Goal: Task Accomplishment & Management: Manage account settings

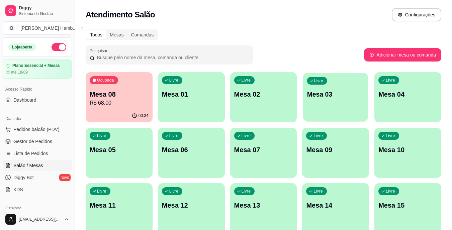
click at [330, 96] on p "Mesa 03" at bounding box center [335, 94] width 57 height 9
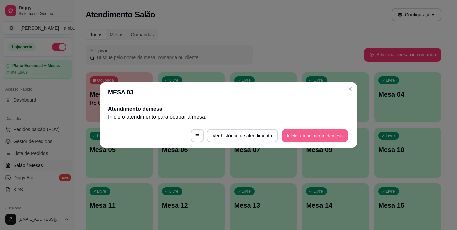
click at [306, 132] on button "Iniciar atendimento de mesa" at bounding box center [315, 135] width 66 height 13
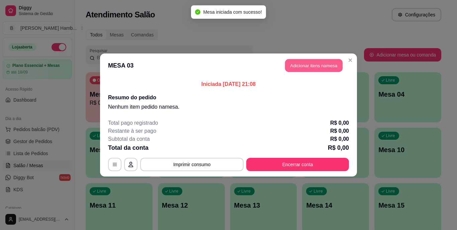
click at [313, 65] on button "Adicionar itens na mesa" at bounding box center [314, 65] width 58 height 13
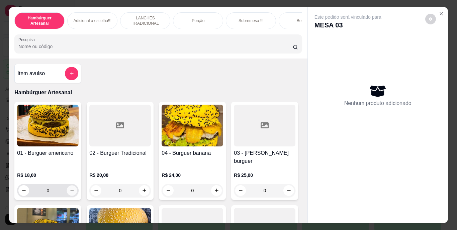
click at [72, 185] on button "increase-product-quantity" at bounding box center [72, 190] width 10 height 10
type input "1"
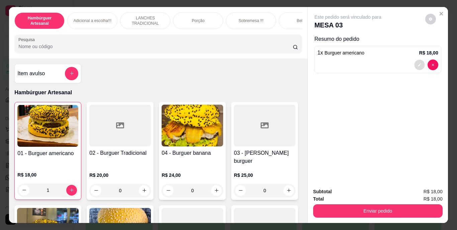
click at [418, 63] on icon "decrease-product-quantity" at bounding box center [419, 65] width 4 height 4
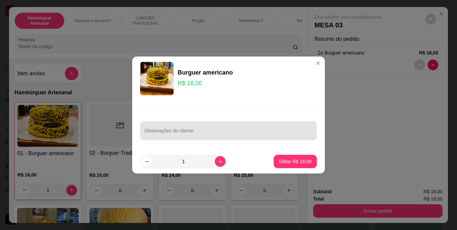
click at [187, 127] on div at bounding box center [228, 130] width 169 height 13
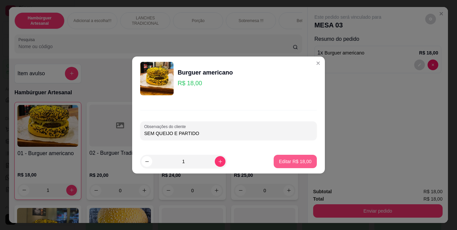
type input "SEM QUEIJO E PARTIDO"
click at [281, 166] on button "Editar R$ 18,00" at bounding box center [295, 161] width 42 height 13
type input "0"
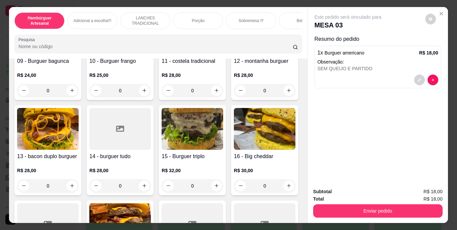
scroll to position [350, 0]
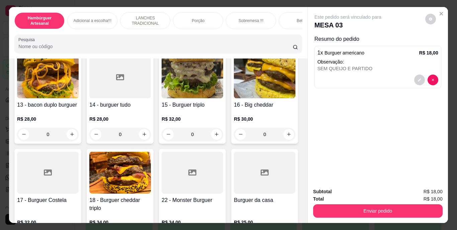
click at [284, 44] on button "increase-product-quantity" at bounding box center [289, 39] width 10 height 10
type input "1"
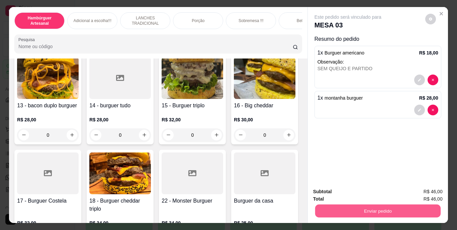
click at [365, 207] on button "Enviar pedido" at bounding box center [377, 211] width 125 height 13
click at [338, 187] on button "Não registrar e enviar pedido" at bounding box center [356, 192] width 68 height 12
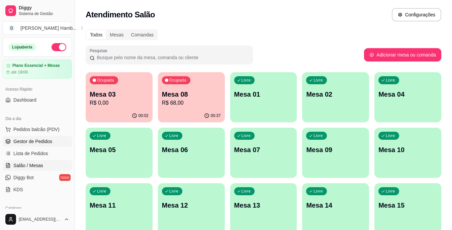
click at [51, 139] on span "Gestor de Pedidos" at bounding box center [32, 141] width 39 height 7
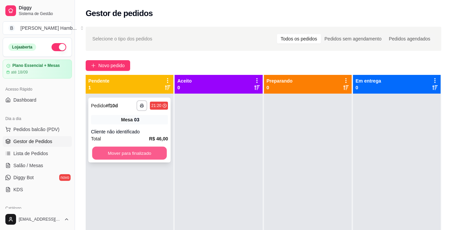
click at [148, 151] on button "Mover para finalizado" at bounding box center [129, 153] width 75 height 13
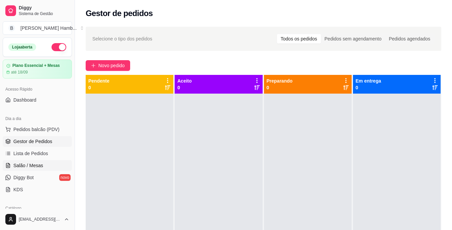
click at [37, 171] on link "Salão / Mesas" at bounding box center [37, 165] width 69 height 11
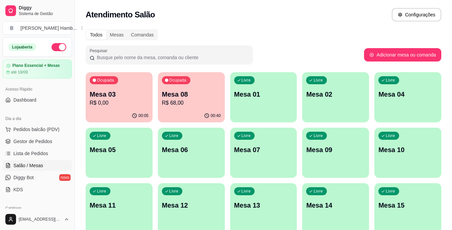
click at [44, 159] on ul "Pedidos balcão (PDV) Gestor de Pedidos Lista de Pedidos Salão / Mesas Diggy Bot…" at bounding box center [37, 159] width 69 height 71
click at [186, 98] on p "Mesa 08" at bounding box center [191, 94] width 59 height 9
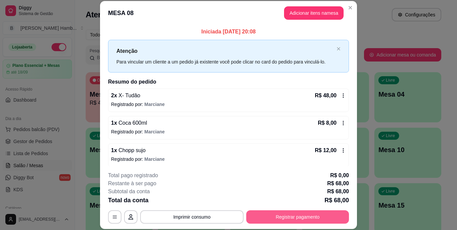
click at [256, 220] on button "Registrar pagamento" at bounding box center [297, 216] width 103 height 13
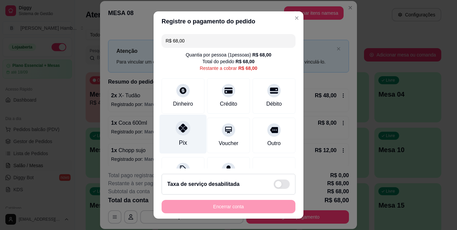
click at [179, 131] on icon at bounding box center [183, 128] width 9 height 9
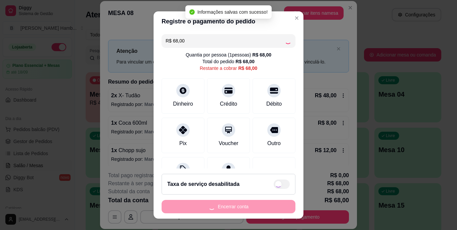
type input "R$ 0,00"
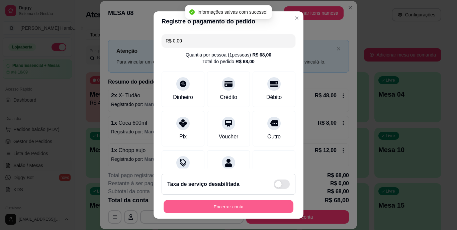
click at [207, 207] on button "Encerrar conta" at bounding box center [228, 206] width 130 height 13
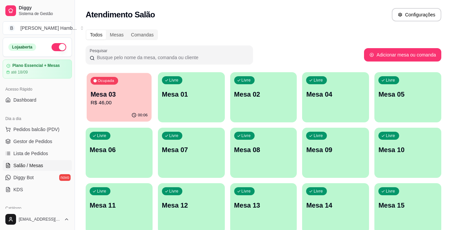
click at [132, 96] on p "Mesa 03" at bounding box center [119, 94] width 57 height 9
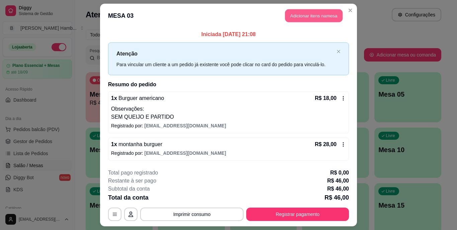
click at [310, 13] on button "Adicionar itens na mesa" at bounding box center [314, 15] width 58 height 13
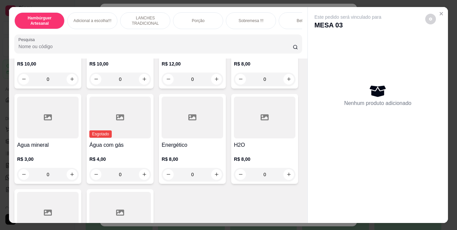
scroll to position [1965, 0]
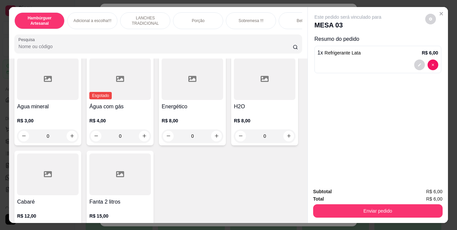
scroll to position [1965, 0]
type input "2"
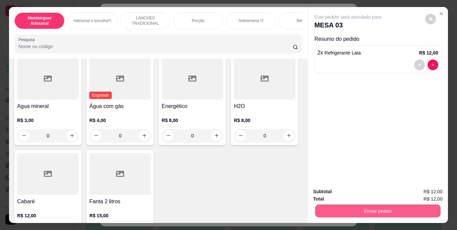
click at [341, 205] on button "Enviar pedido" at bounding box center [377, 211] width 125 height 13
click at [352, 194] on button "Não registrar e enviar pedido" at bounding box center [356, 192] width 68 height 12
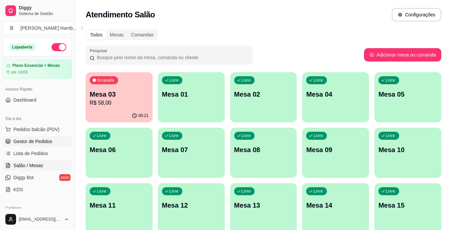
click at [25, 139] on span "Gestor de Pedidos" at bounding box center [32, 141] width 39 height 7
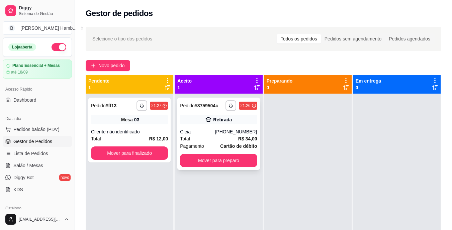
click at [208, 131] on div "Cleia" at bounding box center [197, 131] width 35 height 7
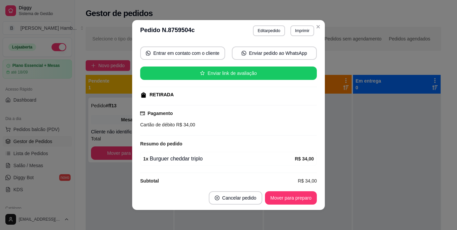
scroll to position [69, 0]
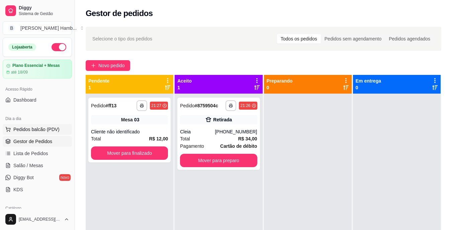
click at [34, 130] on span "Pedidos balcão (PDV)" at bounding box center [36, 129] width 46 height 7
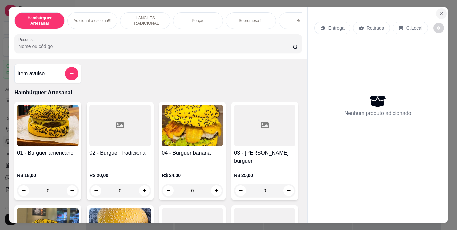
click at [439, 11] on icon "Close" at bounding box center [440, 13] width 5 height 5
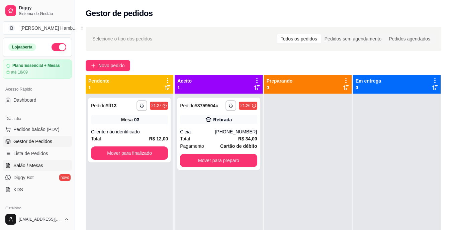
click at [32, 163] on span "Salão / Mesas" at bounding box center [28, 165] width 30 height 7
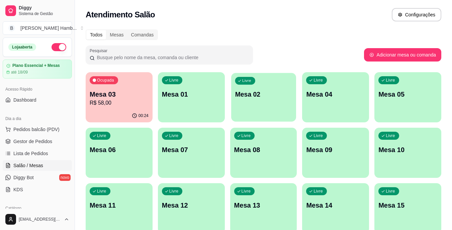
click at [271, 92] on p "Mesa 02" at bounding box center [263, 94] width 57 height 9
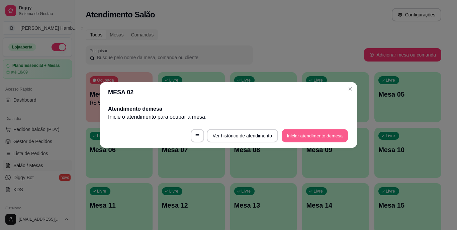
click at [296, 133] on button "Iniciar atendimento de mesa" at bounding box center [315, 135] width 66 height 13
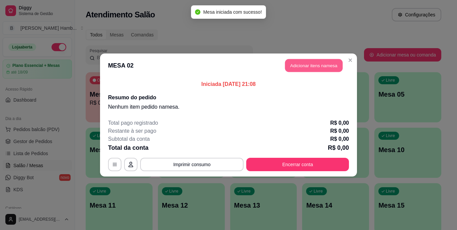
click at [308, 63] on button "Adicionar itens na mesa" at bounding box center [314, 65] width 58 height 13
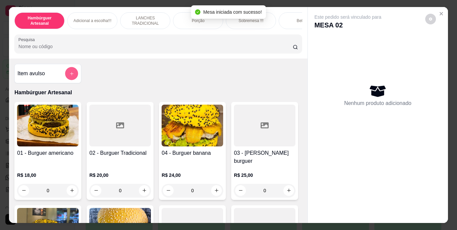
click at [65, 78] on button "add-separate-item" at bounding box center [71, 73] width 13 height 13
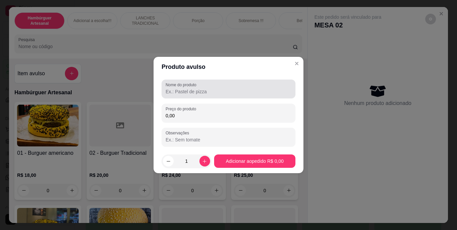
click at [200, 89] on input "Nome do produto" at bounding box center [228, 91] width 126 height 7
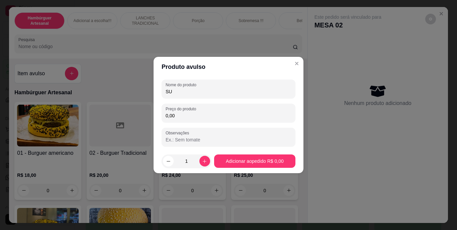
type input "S"
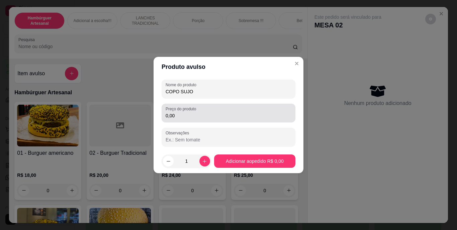
type input "COPO SUJO"
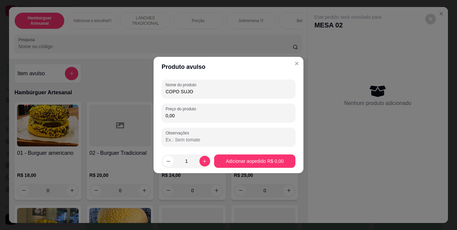
click at [197, 114] on input "0,00" at bounding box center [228, 115] width 126 height 7
type input "2,00"
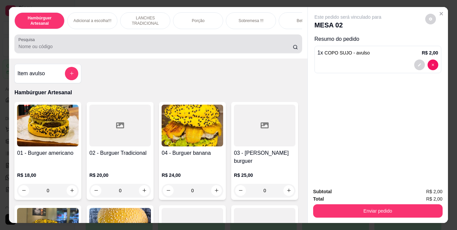
click at [188, 47] on input "Pesquisa" at bounding box center [155, 46] width 274 height 7
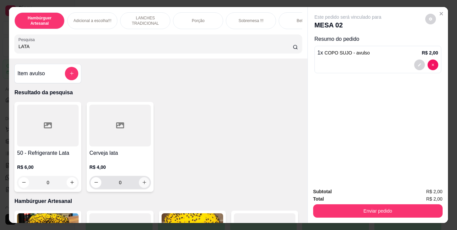
type input "LATA"
click at [142, 185] on icon "increase-product-quantity" at bounding box center [144, 182] width 5 height 5
type input "1"
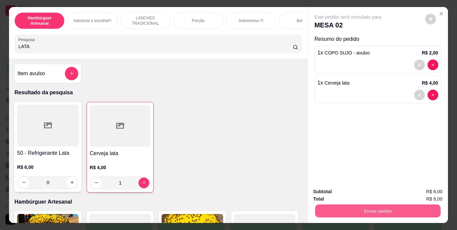
click at [356, 205] on button "Enviar pedido" at bounding box center [377, 211] width 125 height 13
click at [336, 190] on button "Não registrar e enviar pedido" at bounding box center [356, 192] width 68 height 12
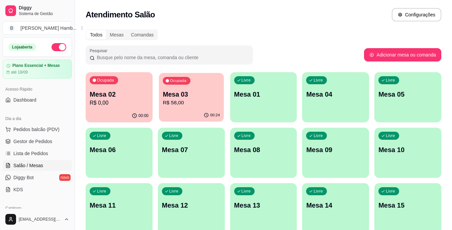
click at [201, 96] on p "Mesa 03" at bounding box center [190, 94] width 57 height 9
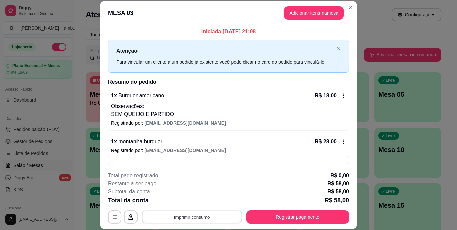
click at [192, 211] on button "Imprimir consumo" at bounding box center [192, 216] width 100 height 13
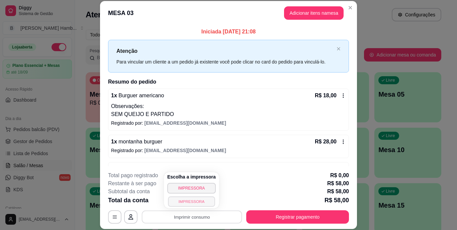
click at [187, 202] on button "IMPRESSORA" at bounding box center [191, 201] width 47 height 10
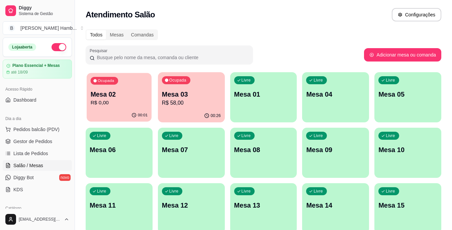
click at [139, 110] on div "00:01" at bounding box center [119, 115] width 65 height 13
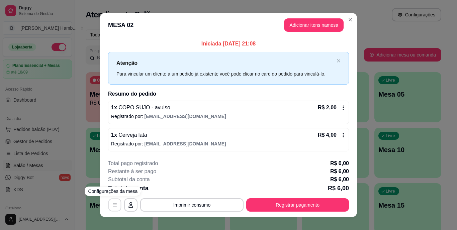
click at [108, 204] on button "button" at bounding box center [114, 204] width 13 height 13
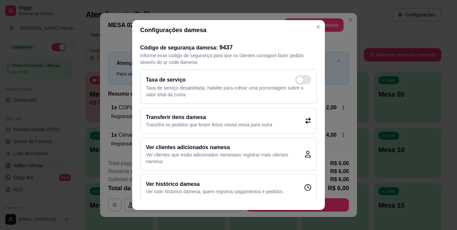
click at [173, 123] on p "Transfira os pedidos que foram feitos nessa mesa para outra" at bounding box center [209, 124] width 126 height 7
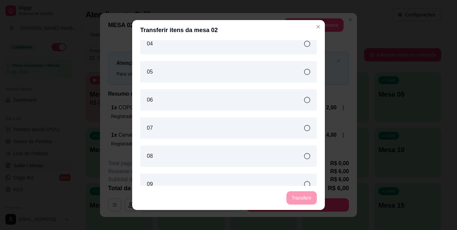
scroll to position [38, 0]
click at [185, 49] on div "04" at bounding box center [228, 43] width 177 height 21
click at [295, 195] on button "Transferir" at bounding box center [302, 198] width 30 height 13
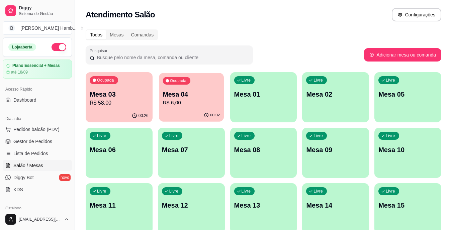
click at [199, 100] on p "R$ 6,00" at bounding box center [190, 103] width 57 height 8
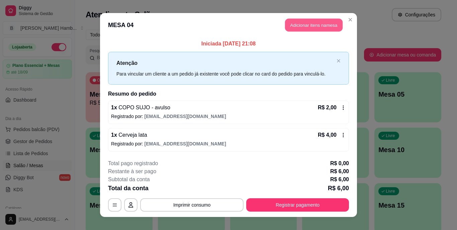
click at [319, 26] on button "Adicionar itens na mesa" at bounding box center [314, 25] width 58 height 13
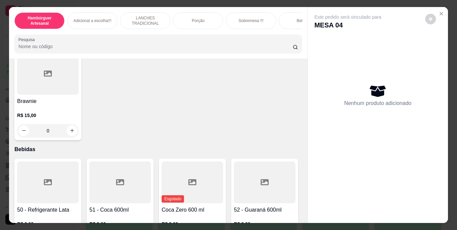
scroll to position [1526, 0]
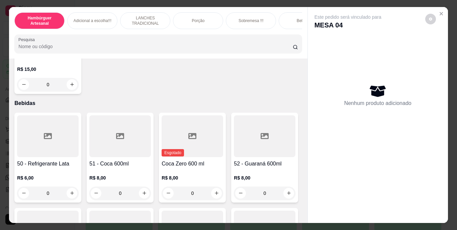
type input "1"
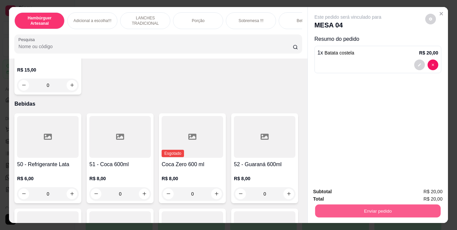
click at [338, 208] on button "Enviar pedido" at bounding box center [377, 211] width 125 height 13
click at [344, 192] on button "Não registrar e enviar pedido" at bounding box center [356, 192] width 70 height 13
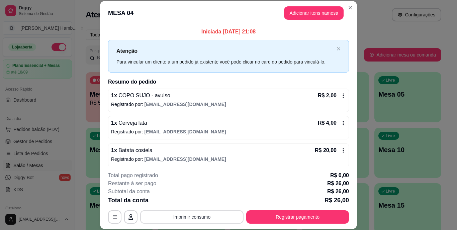
click at [216, 214] on button "Imprimir consumo" at bounding box center [191, 216] width 103 height 13
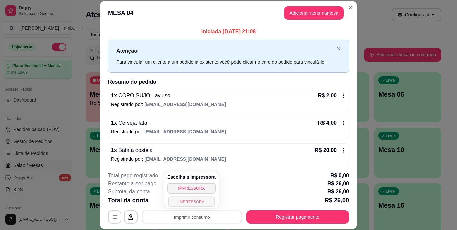
click at [199, 198] on button "IMPRESSORA" at bounding box center [191, 201] width 47 height 10
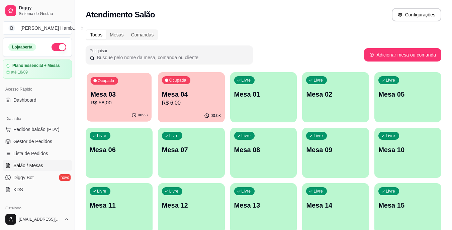
click at [127, 94] on p "Mesa 03" at bounding box center [119, 94] width 57 height 9
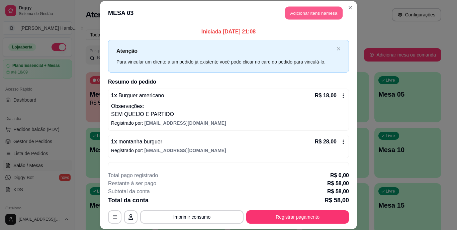
click at [295, 12] on button "Adicionar itens na mesa" at bounding box center [314, 13] width 58 height 13
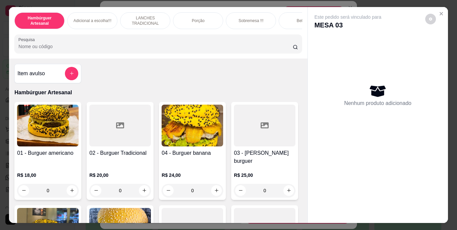
click at [244, 48] on input "Pesquisa" at bounding box center [155, 46] width 274 height 7
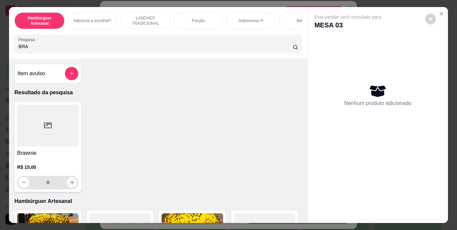
type input "BRA"
click at [72, 188] on button "increase-product-quantity" at bounding box center [72, 182] width 10 height 10
type input "1"
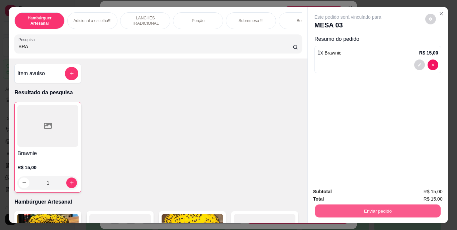
click at [326, 205] on button "Enviar pedido" at bounding box center [377, 211] width 125 height 13
click at [340, 192] on button "Não registrar e enviar pedido" at bounding box center [356, 192] width 68 height 12
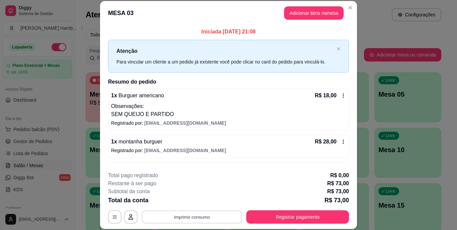
click at [211, 215] on button "Imprimir consumo" at bounding box center [192, 216] width 100 height 13
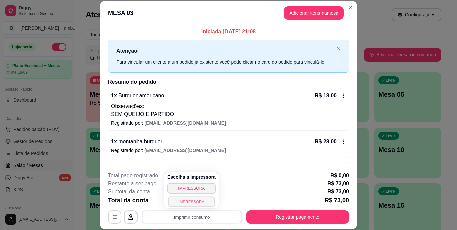
click at [195, 201] on button "IMPRESSORA" at bounding box center [191, 201] width 47 height 10
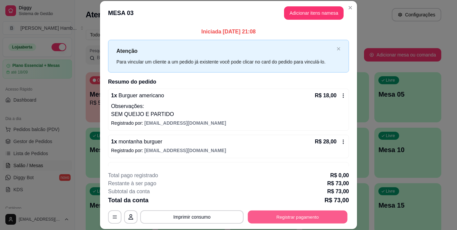
click at [269, 213] on button "Registrar pagamento" at bounding box center [298, 216] width 100 height 13
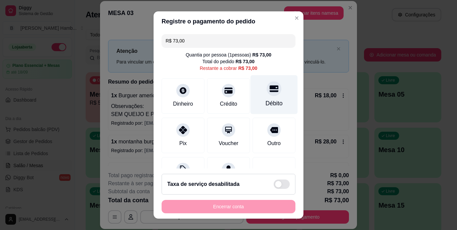
click at [269, 91] on icon at bounding box center [273, 89] width 9 height 7
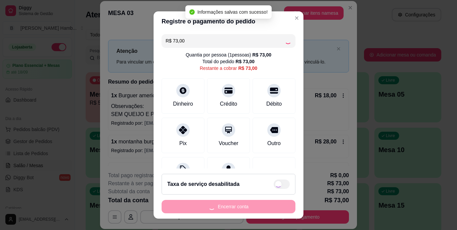
type input "R$ 0,00"
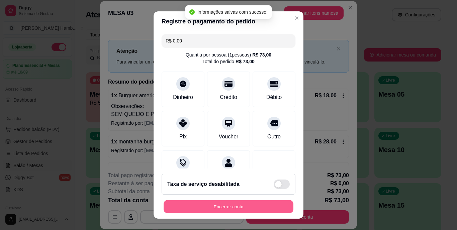
click at [225, 203] on button "Encerrar conta" at bounding box center [228, 206] width 130 height 13
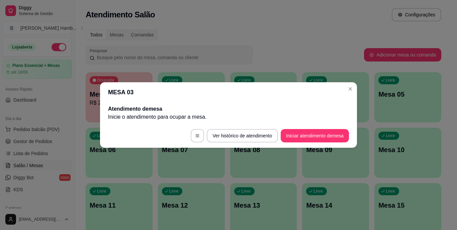
click at [341, 87] on header "MESA 03" at bounding box center [228, 92] width 257 height 20
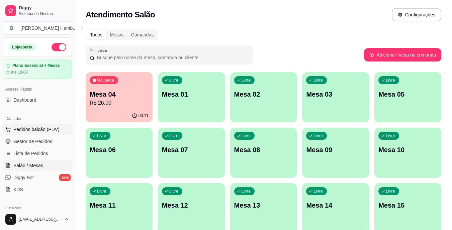
click at [24, 129] on span "Pedidos balcão (PDV)" at bounding box center [36, 129] width 46 height 7
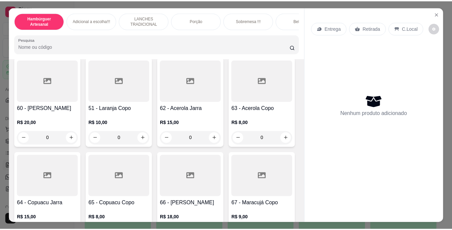
scroll to position [2169, 0]
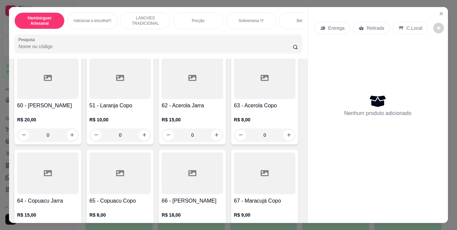
type input "1"
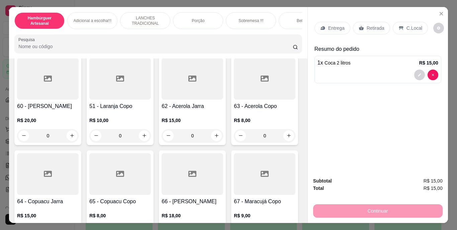
click at [367, 25] on p "Retirada" at bounding box center [375, 28] width 18 height 7
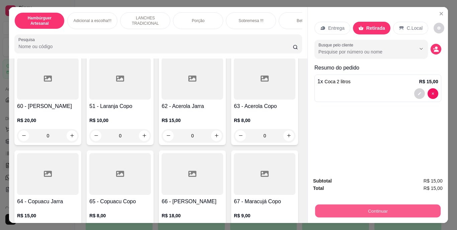
click at [373, 209] on button "Continuar" at bounding box center [377, 211] width 125 height 13
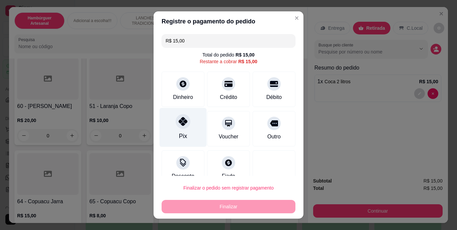
click at [184, 128] on div "Pix" at bounding box center [182, 127] width 47 height 39
type input "R$ 0,00"
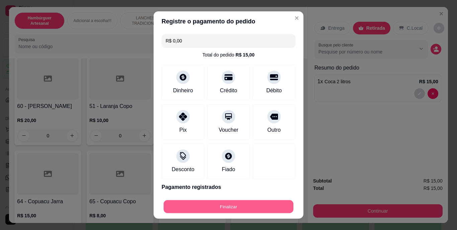
click at [238, 206] on button "Finalizar" at bounding box center [228, 206] width 130 height 13
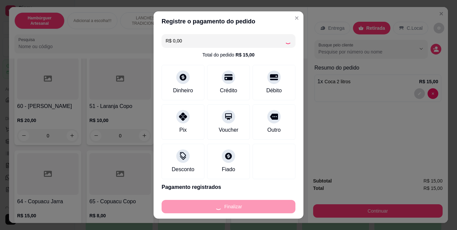
type input "0"
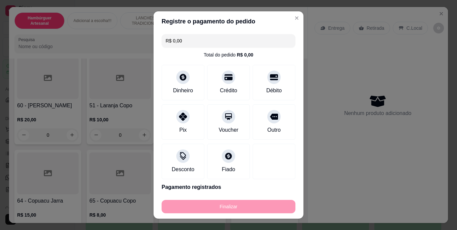
type input "-R$ 15,00"
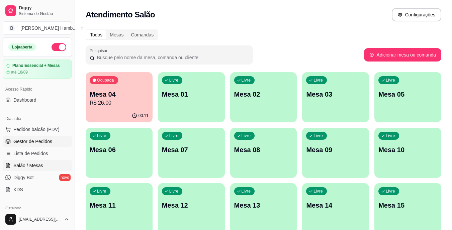
click at [27, 143] on span "Gestor de Pedidos" at bounding box center [32, 141] width 39 height 7
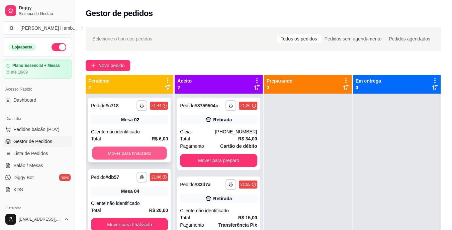
click at [146, 148] on button "Mover para finalizado" at bounding box center [129, 153] width 75 height 13
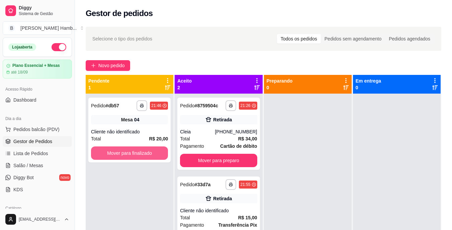
click at [146, 148] on button "Mover para finalizado" at bounding box center [129, 152] width 77 height 13
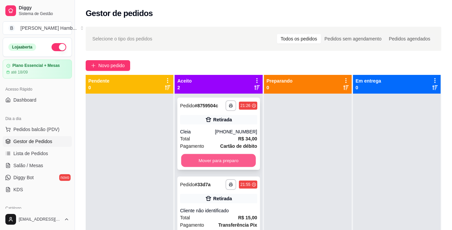
click at [217, 165] on button "Mover para preparo" at bounding box center [218, 160] width 75 height 13
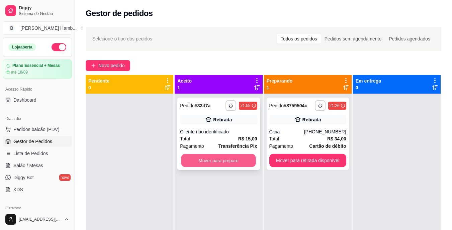
click at [221, 161] on button "Mover para preparo" at bounding box center [218, 160] width 75 height 13
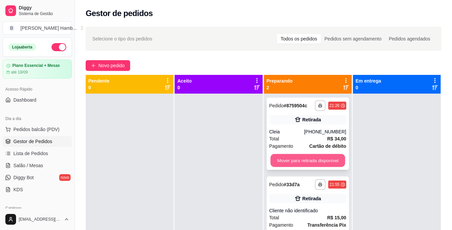
click at [283, 161] on button "Mover para retirada disponível" at bounding box center [307, 160] width 75 height 13
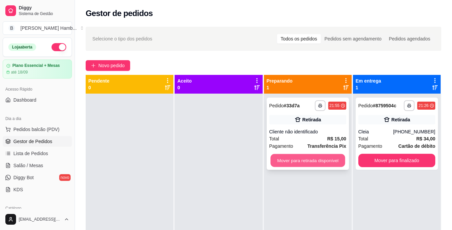
click at [284, 161] on button "Mover para retirada disponível" at bounding box center [307, 160] width 75 height 13
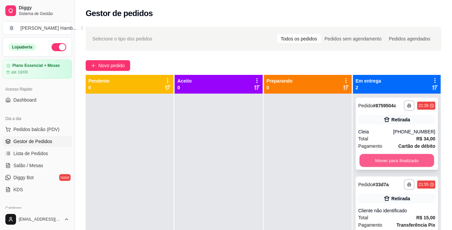
click at [363, 164] on button "Mover para finalizado" at bounding box center [396, 160] width 75 height 13
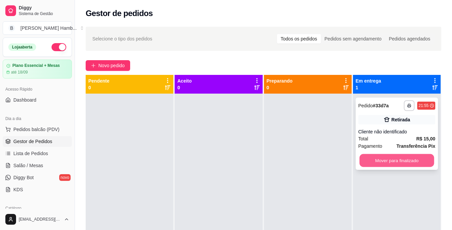
click at [369, 159] on button "Mover para finalizado" at bounding box center [396, 160] width 75 height 13
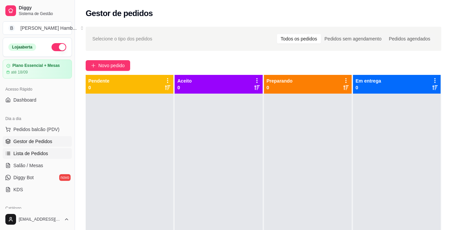
click at [32, 154] on span "Lista de Pedidos" at bounding box center [30, 153] width 35 height 7
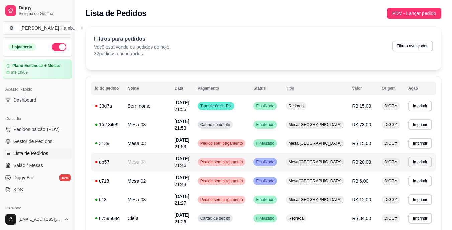
click at [222, 145] on td "Pedido sem pagamento" at bounding box center [222, 143] width 56 height 19
click at [46, 163] on link "Salão / Mesas" at bounding box center [37, 165] width 69 height 11
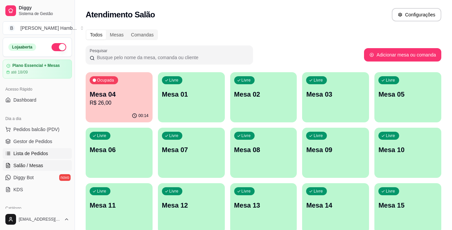
click at [46, 149] on link "Lista de Pedidos" at bounding box center [37, 153] width 69 height 11
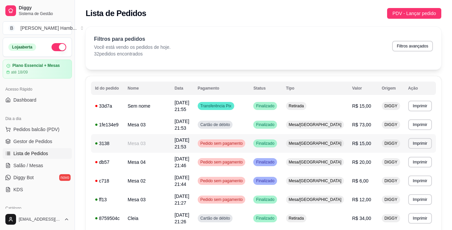
click at [194, 146] on td "[DATE] 21:53" at bounding box center [182, 143] width 23 height 19
click at [194, 184] on td "[DATE] 21:44" at bounding box center [182, 181] width 23 height 19
click at [54, 143] on link "Gestor de Pedidos" at bounding box center [37, 141] width 69 height 11
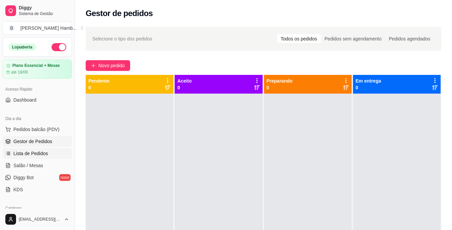
click at [27, 154] on span "Lista de Pedidos" at bounding box center [30, 153] width 35 height 7
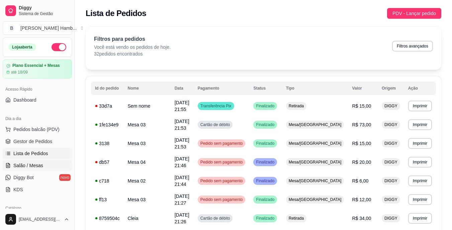
click at [52, 164] on link "Salão / Mesas" at bounding box center [37, 165] width 69 height 11
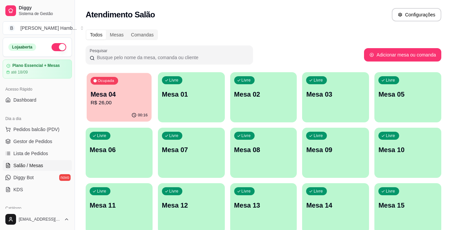
click at [136, 108] on div "Ocupada Mesa 04 R$ 26,00" at bounding box center [119, 91] width 65 height 36
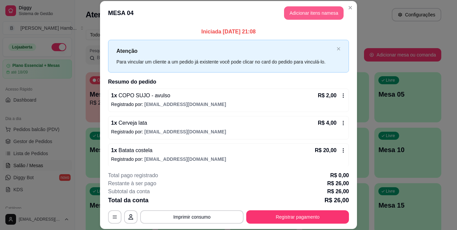
click at [305, 13] on button "Adicionar itens na mesa" at bounding box center [314, 12] width 60 height 13
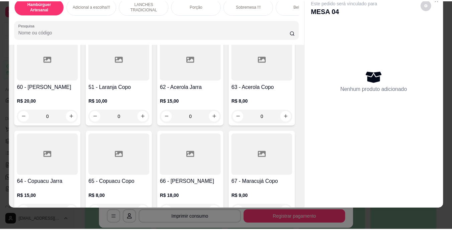
scroll to position [2207, 0]
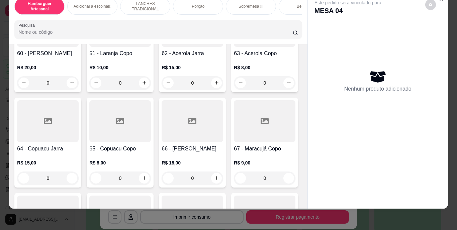
type input "1"
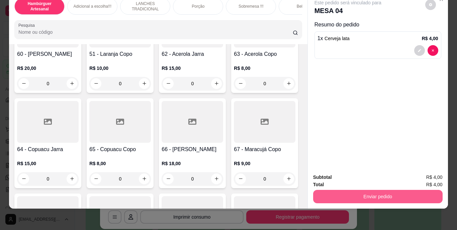
click at [356, 190] on button "Enviar pedido" at bounding box center [377, 196] width 129 height 13
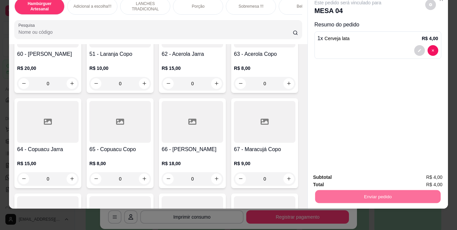
click at [352, 175] on button "Não registrar e enviar pedido" at bounding box center [356, 175] width 70 height 13
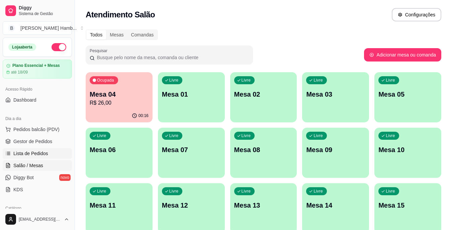
click at [36, 153] on span "Lista de Pedidos" at bounding box center [30, 153] width 35 height 7
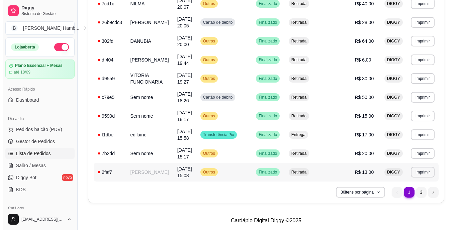
scroll to position [376, 0]
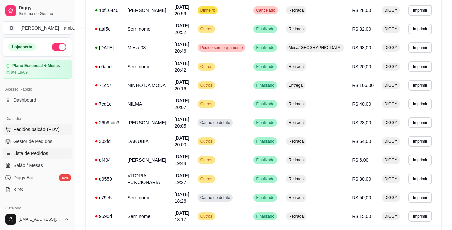
click at [51, 128] on span "Pedidos balcão (PDV)" at bounding box center [36, 129] width 46 height 7
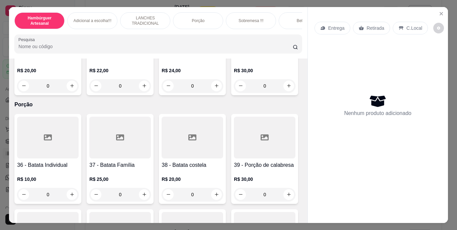
scroll to position [1304, 0]
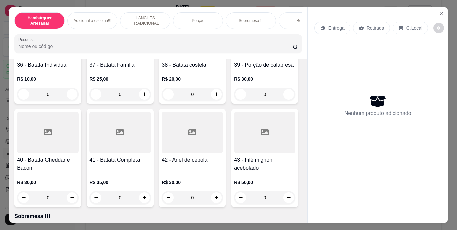
type input "1"
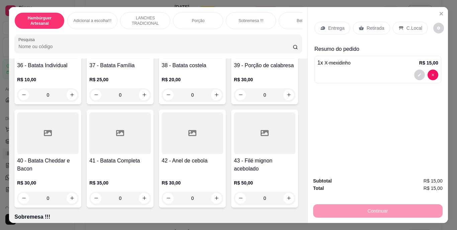
click at [329, 25] on p "Entrega" at bounding box center [336, 28] width 16 height 7
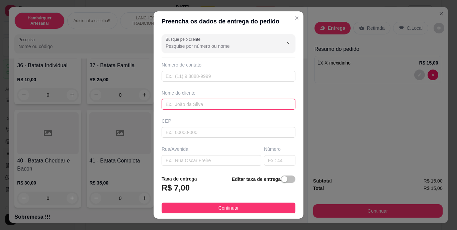
click at [202, 102] on input "text" at bounding box center [228, 104] width 134 height 11
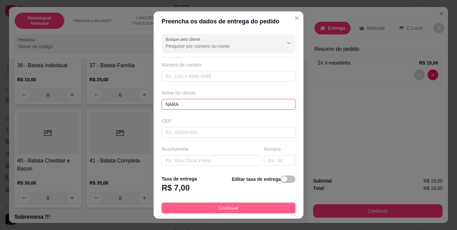
type input "NARA"
click at [206, 207] on button "Continuar" at bounding box center [228, 208] width 134 height 11
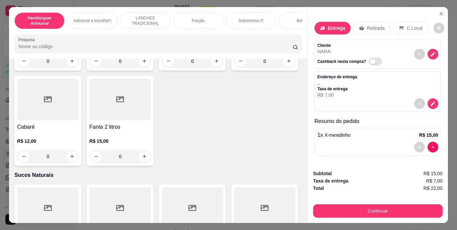
scroll to position [2073, 0]
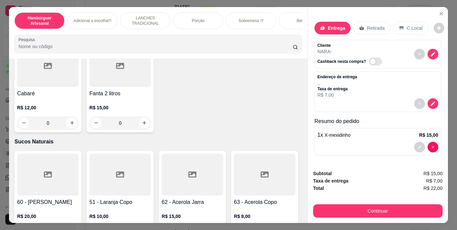
type input "1"
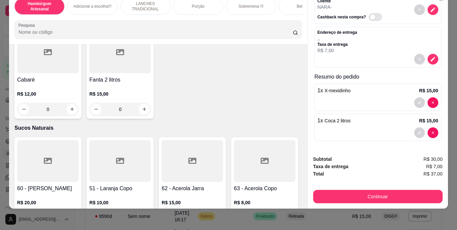
scroll to position [0, 0]
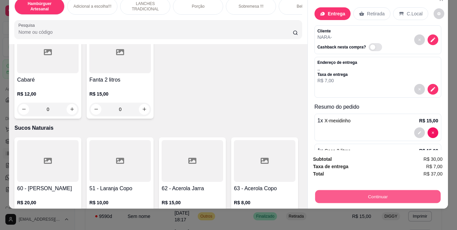
click at [386, 195] on button "Continuar" at bounding box center [377, 196] width 125 height 13
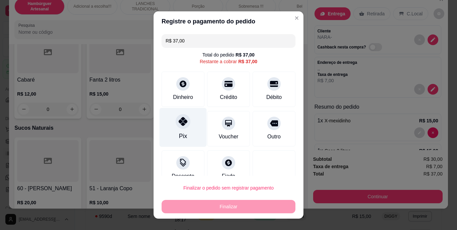
click at [186, 136] on div "Pix" at bounding box center [182, 127] width 47 height 39
type input "R$ 0,00"
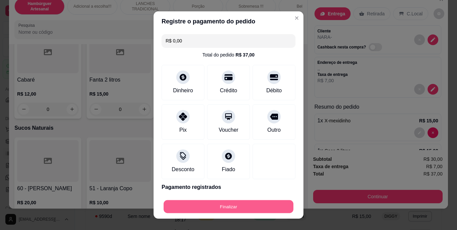
click at [212, 205] on button "Finalizar" at bounding box center [228, 206] width 130 height 13
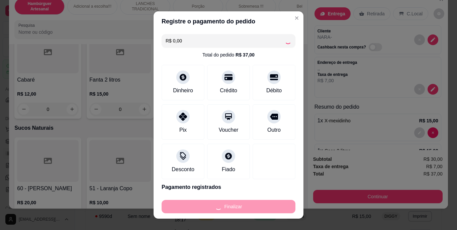
type input "0"
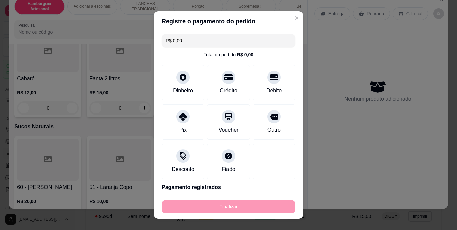
type input "-R$ 37,00"
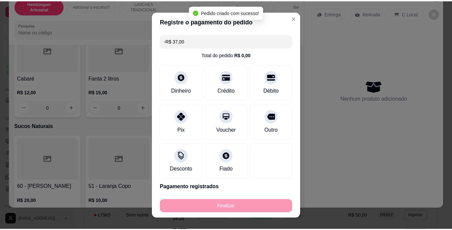
scroll to position [2072, 0]
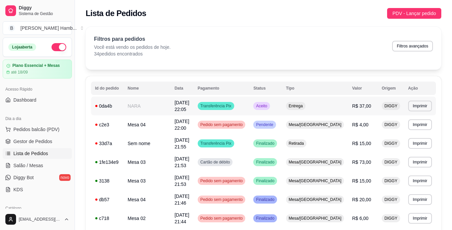
click at [194, 99] on td "[DATE] 22:05" at bounding box center [182, 106] width 23 height 19
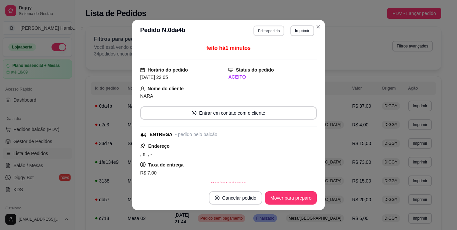
click at [268, 32] on button "Editar pedido" at bounding box center [268, 30] width 31 height 10
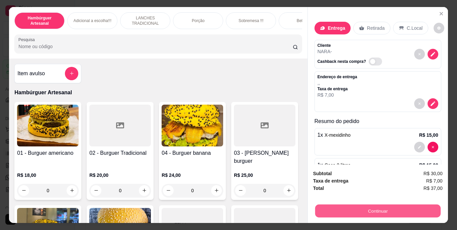
click at [340, 208] on button "Continuar" at bounding box center [377, 211] width 125 height 13
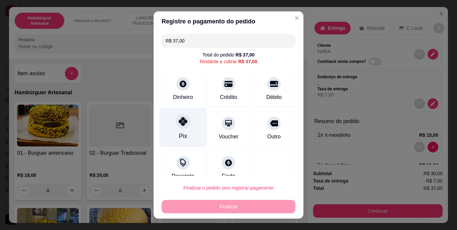
click at [181, 136] on div "Pix" at bounding box center [183, 136] width 8 height 9
type input "R$ 0,00"
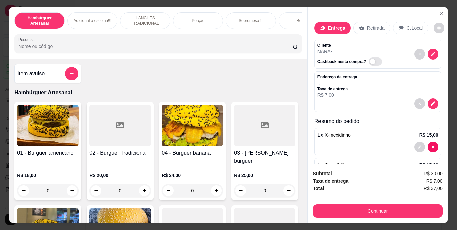
click at [414, 180] on div "Taxa de entrega R$ 7,00" at bounding box center [377, 180] width 129 height 7
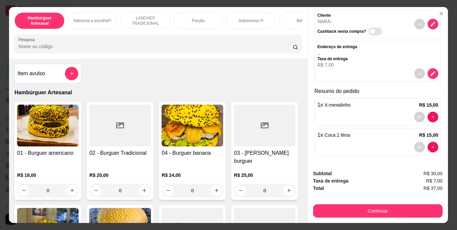
scroll to position [17, 0]
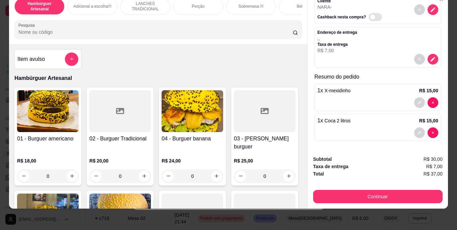
click at [429, 173] on div "Subtotal R$ 30,00 Taxa de entrega R$ 7,00 Total R$ 37,00 Continuar" at bounding box center [377, 179] width 129 height 48
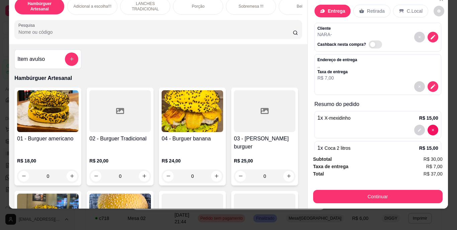
scroll to position [0, 0]
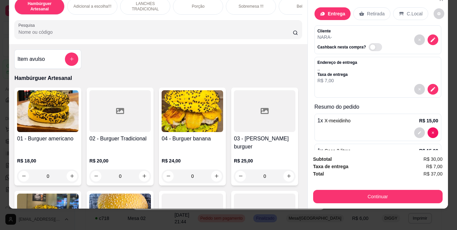
click at [370, 10] on p "Retirada" at bounding box center [376, 13] width 18 height 7
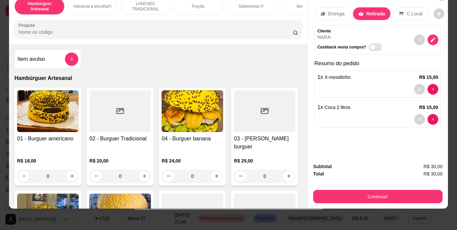
click at [338, 10] on p "Entrega" at bounding box center [336, 13] width 16 height 7
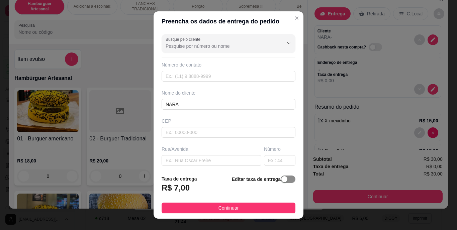
click at [281, 181] on div "button" at bounding box center [284, 179] width 6 height 6
click at [186, 197] on footer "Taxa de entrega 0,00 Editar taxa de entrega Continuar" at bounding box center [228, 194] width 150 height 50
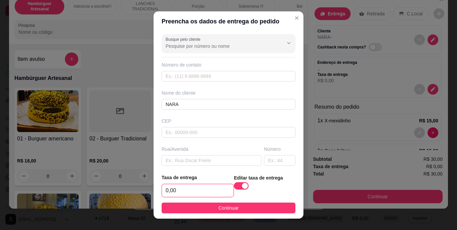
click at [188, 196] on input "0,00" at bounding box center [198, 190] width 72 height 13
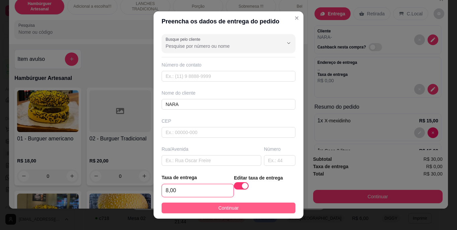
type input "8,00"
click at [197, 207] on button "Continuar" at bounding box center [228, 208] width 134 height 11
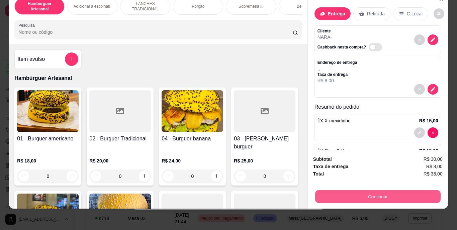
click at [334, 190] on button "Continuar" at bounding box center [377, 196] width 125 height 13
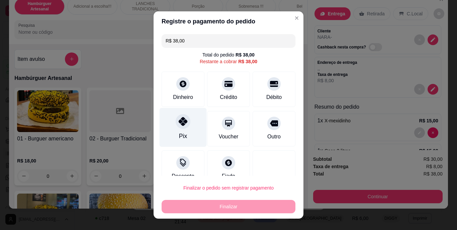
click at [182, 135] on div "Pix" at bounding box center [183, 136] width 8 height 9
type input "R$ 0,00"
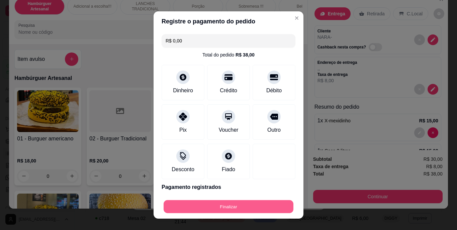
click at [204, 205] on button "Finalizar" at bounding box center [228, 206] width 130 height 13
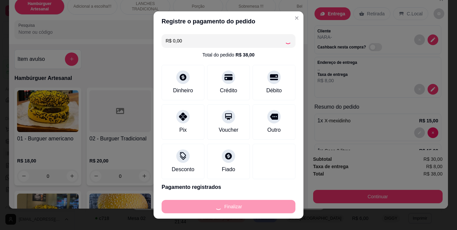
type input "0"
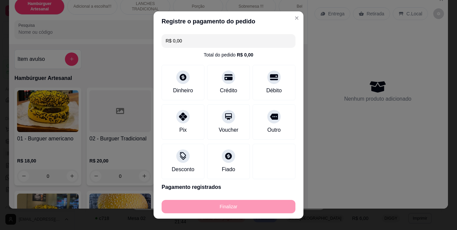
type input "-R$ 38,00"
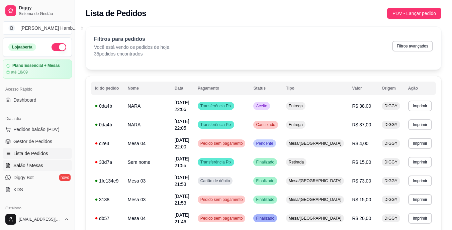
click at [33, 162] on span "Salão / Mesas" at bounding box center [28, 165] width 30 height 7
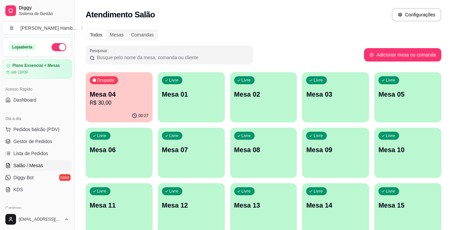
click at [131, 96] on p "Mesa 04" at bounding box center [119, 94] width 59 height 9
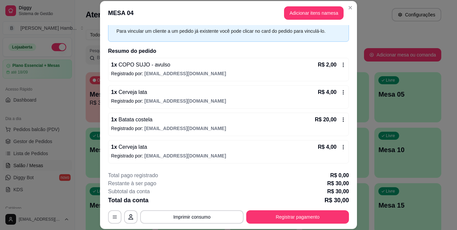
scroll to position [20, 0]
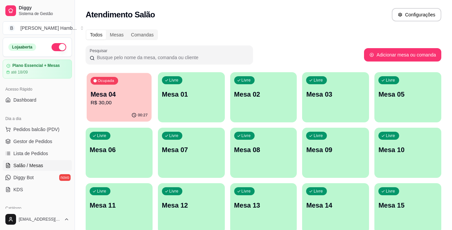
click at [131, 96] on p "Mesa 04" at bounding box center [119, 94] width 57 height 9
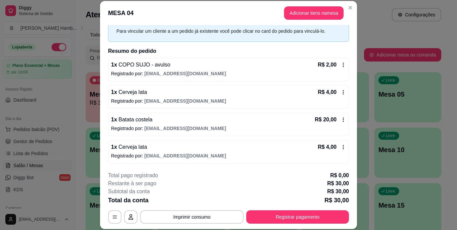
scroll to position [31, 0]
click at [298, 11] on button "Adicionar itens na mesa" at bounding box center [314, 13] width 58 height 13
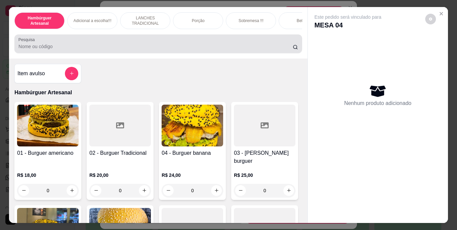
click at [197, 43] on div at bounding box center [157, 43] width 279 height 13
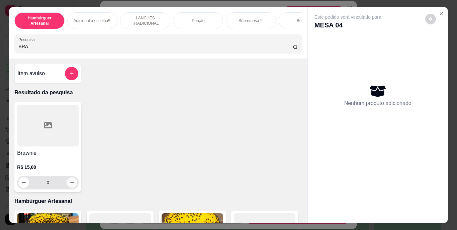
type input "BRA"
click at [70, 183] on icon "increase-product-quantity" at bounding box center [72, 182] width 5 height 5
type input "1"
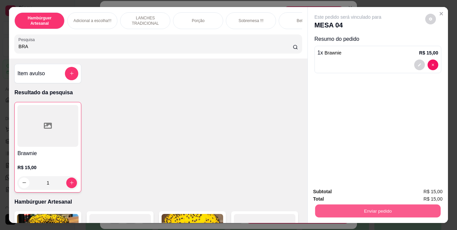
click at [346, 207] on button "Enviar pedido" at bounding box center [377, 211] width 125 height 13
click at [341, 194] on button "Não registrar e enviar pedido" at bounding box center [356, 192] width 68 height 12
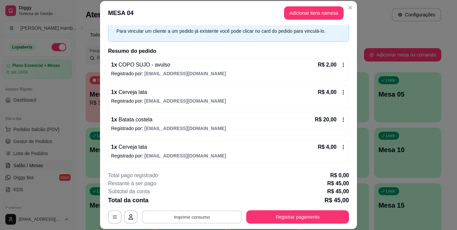
click at [211, 216] on button "Imprimir consumo" at bounding box center [192, 216] width 100 height 13
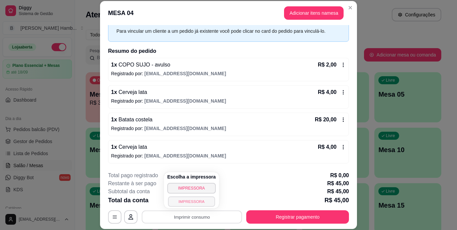
click at [204, 202] on button "IMPRESSORA" at bounding box center [191, 201] width 47 height 10
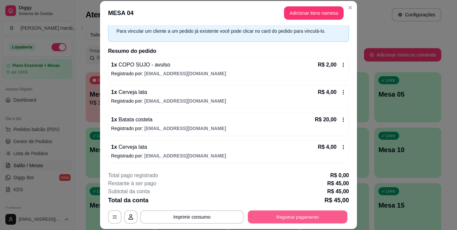
click at [308, 218] on button "Registrar pagamento" at bounding box center [298, 216] width 100 height 13
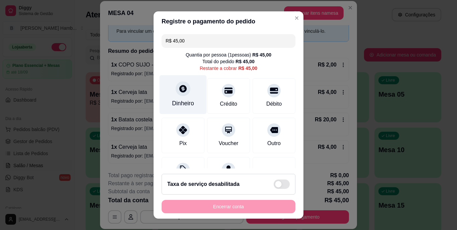
click at [173, 95] on div "Dinheiro" at bounding box center [182, 94] width 47 height 39
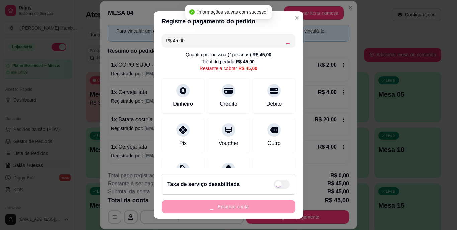
type input "R$ 0,00"
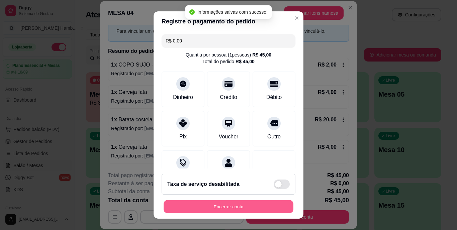
click at [211, 207] on button "Encerrar conta" at bounding box center [228, 206] width 130 height 13
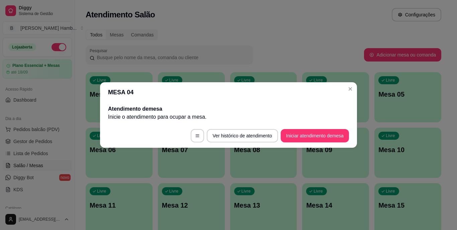
scroll to position [0, 0]
